Goal: Find contact information: Obtain details needed to contact an individual or organization

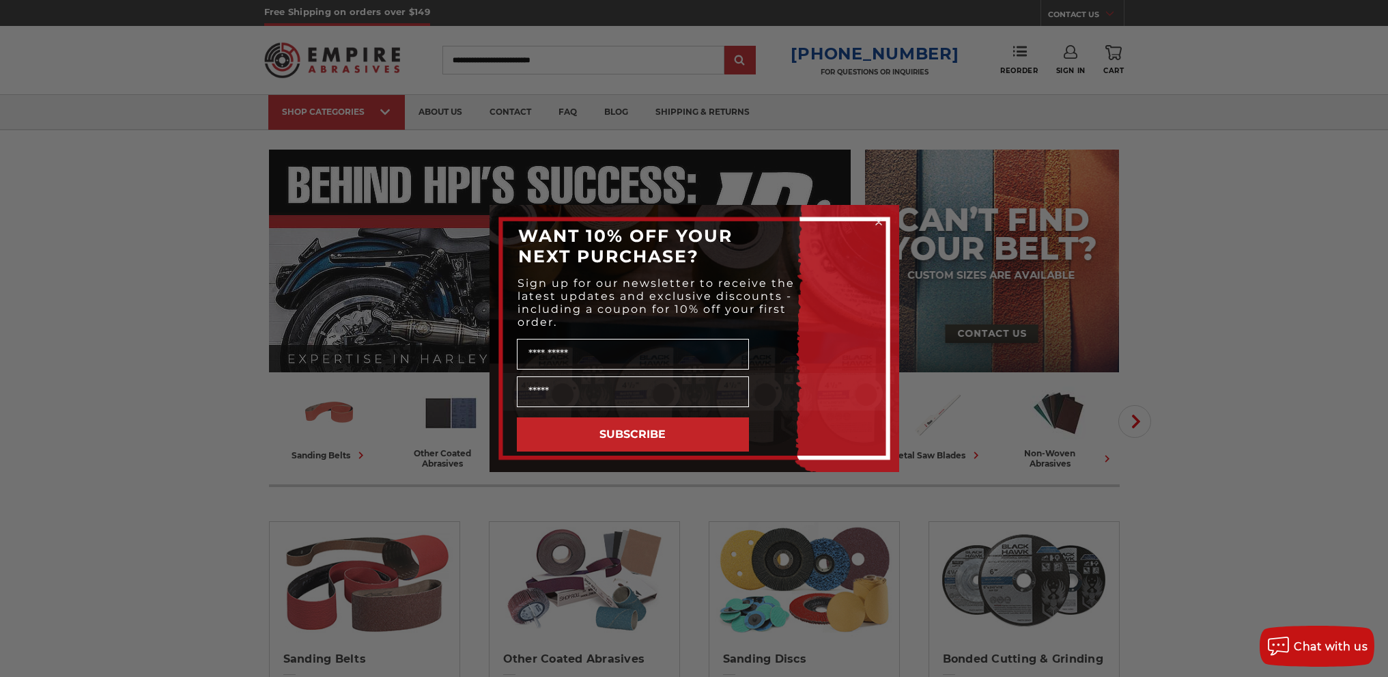
click at [343, 227] on div "Close dialog WANT 10% OFF YOUR NEXT PURCHASE? Sign up for our newsletter to rec…" at bounding box center [694, 338] width 1388 height 677
click at [876, 219] on icon "Close dialog" at bounding box center [878, 221] width 5 height 5
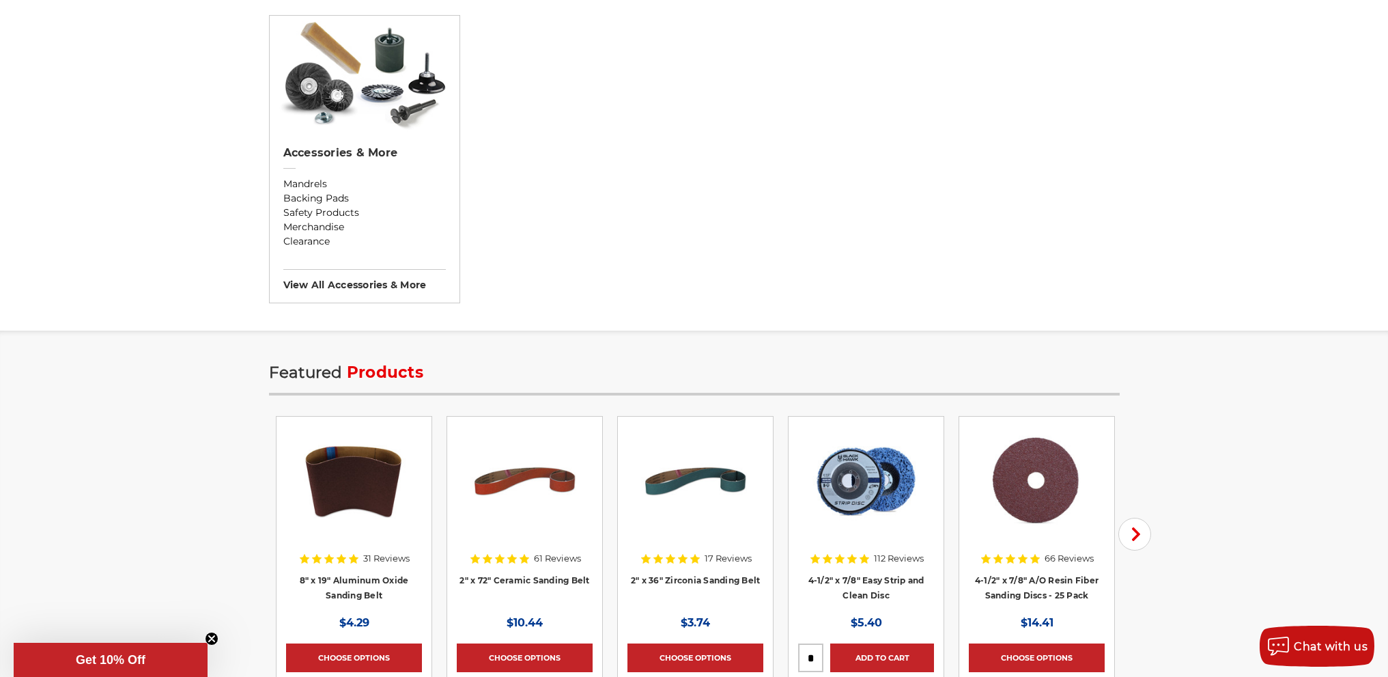
scroll to position [2822, 0]
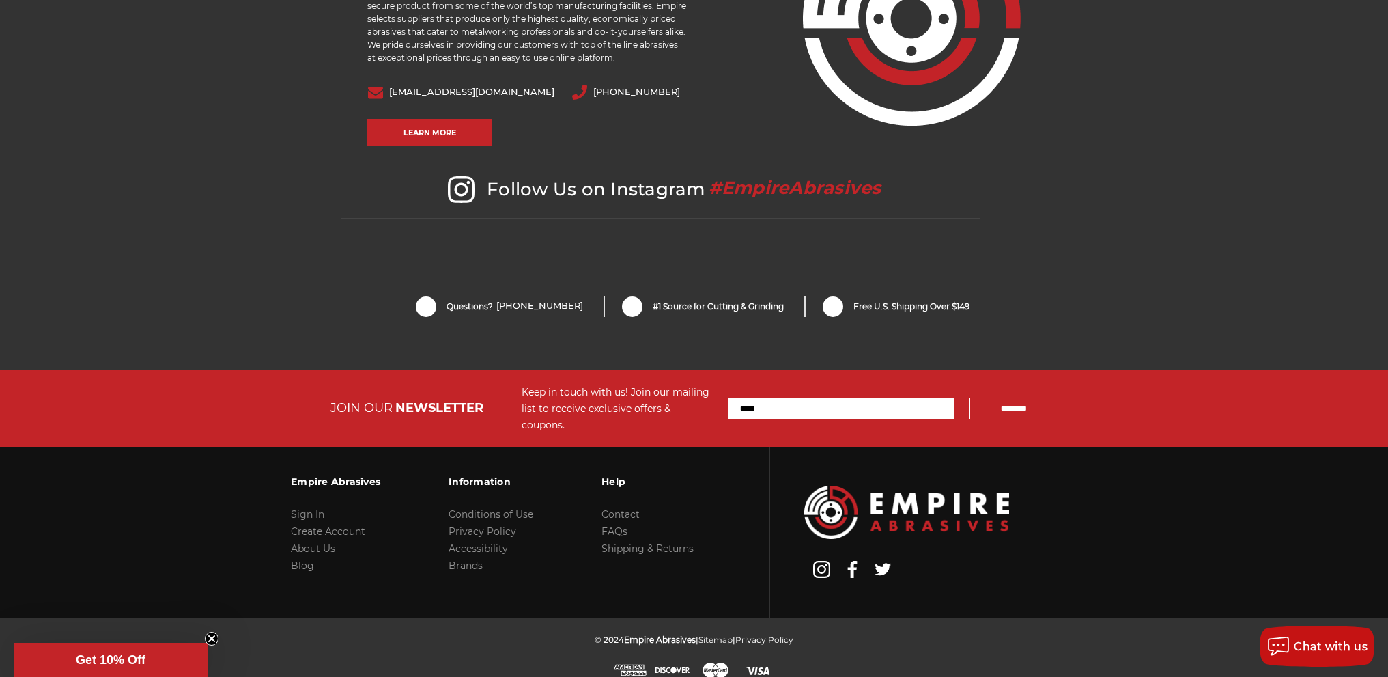
click at [629, 508] on link "Contact" at bounding box center [621, 514] width 38 height 12
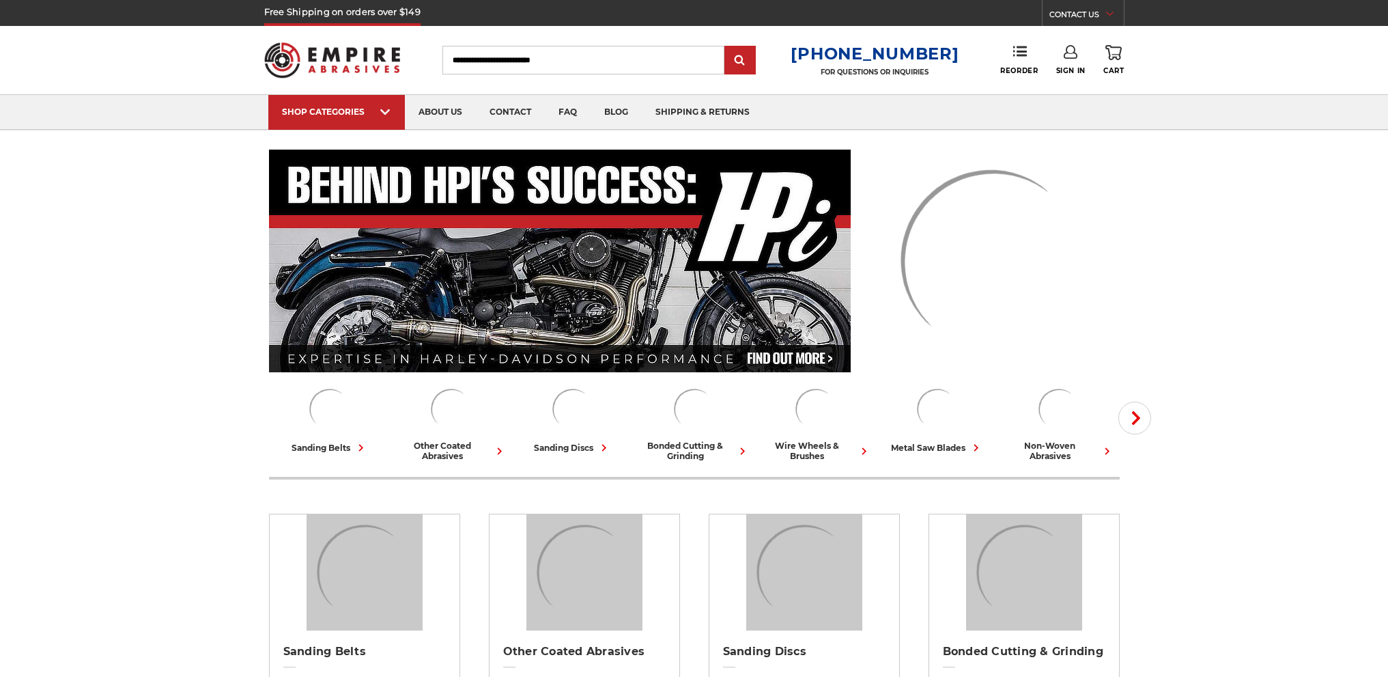
scroll to position [2813, 0]
